Goal: Information Seeking & Learning: Compare options

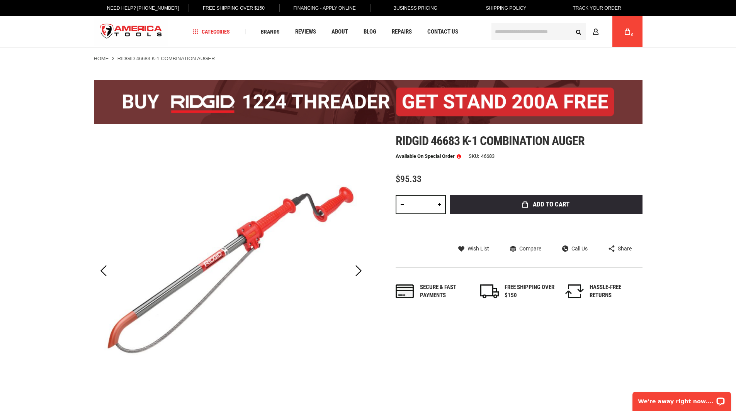
drag, startPoint x: 263, startPoint y: 164, endPoint x: 180, endPoint y: 219, distance: 99.3
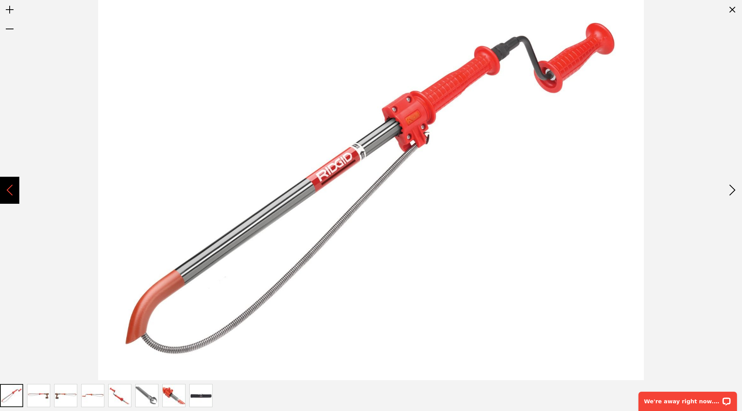
click at [15, 191] on div "Previous" at bounding box center [9, 190] width 19 height 27
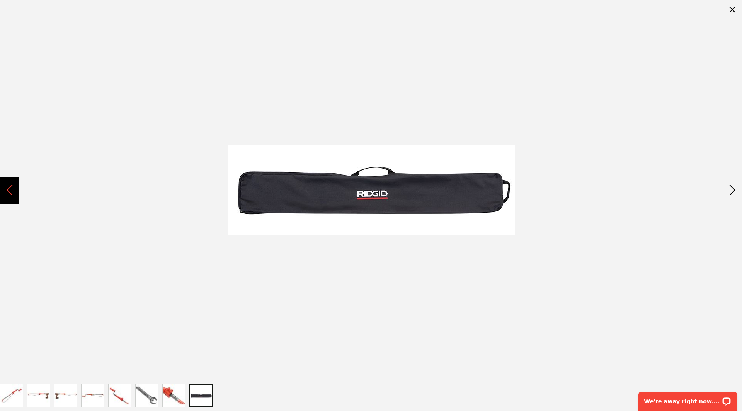
click at [10, 189] on div "Previous" at bounding box center [9, 190] width 19 height 27
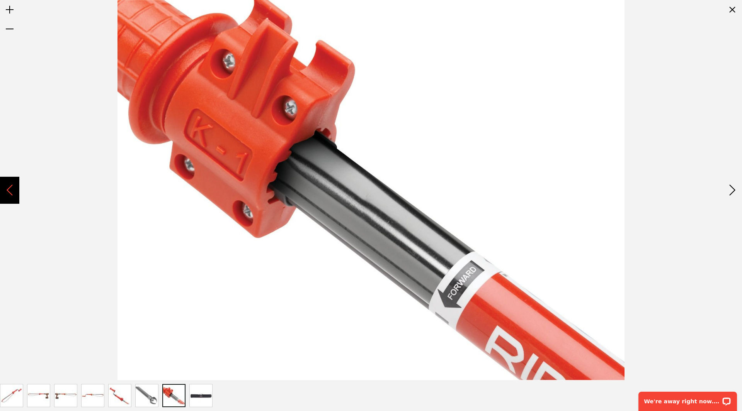
click at [10, 189] on div "Previous" at bounding box center [9, 190] width 19 height 27
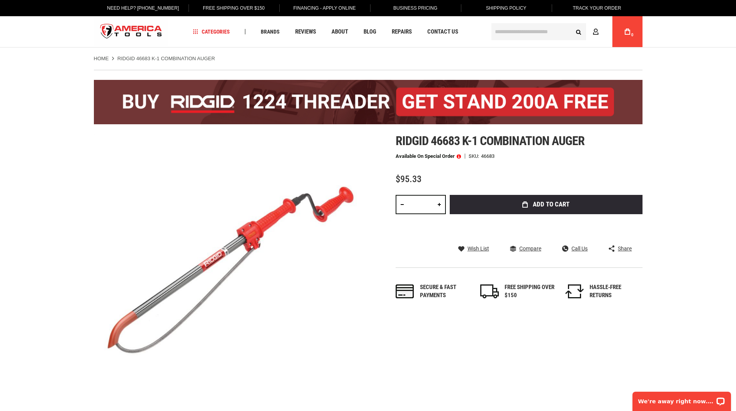
drag, startPoint x: 666, startPoint y: 91, endPoint x: 662, endPoint y: 96, distance: 6.1
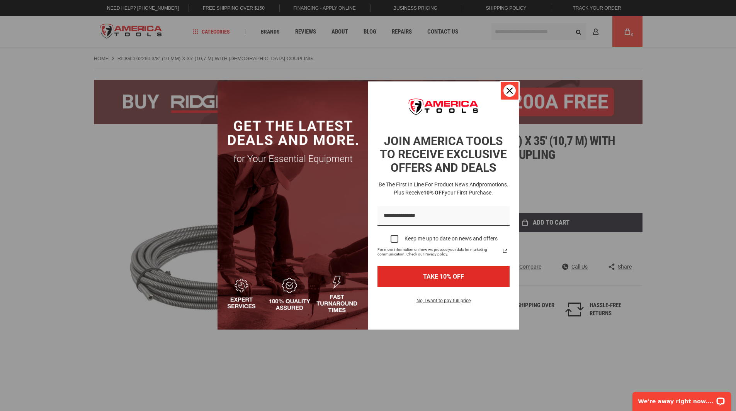
click at [510, 93] on icon "close icon" at bounding box center [509, 91] width 6 height 6
